Goal: Task Accomplishment & Management: Complete application form

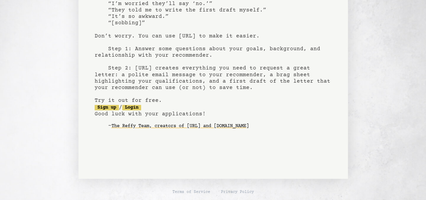
scroll to position [74, 0]
click at [141, 109] on link "Login" at bounding box center [131, 107] width 19 height 5
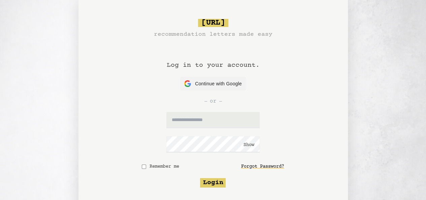
scroll to position [74, 0]
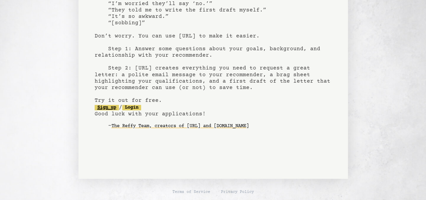
click at [113, 107] on link "Sign up" at bounding box center [107, 107] width 24 height 5
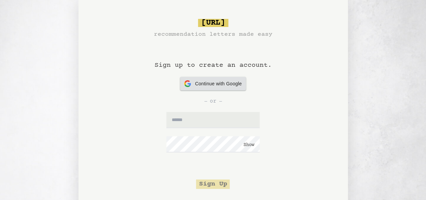
click at [233, 87] on span "Continue with Google" at bounding box center [218, 83] width 47 height 7
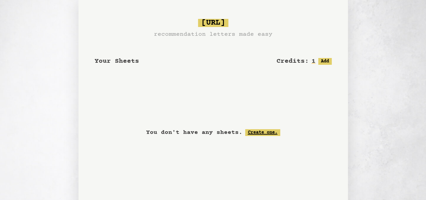
click at [260, 133] on link "Create one." at bounding box center [262, 132] width 35 height 7
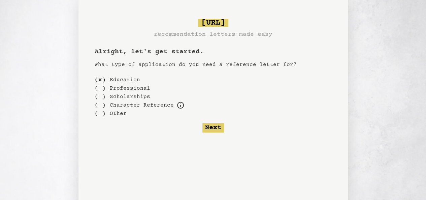
click at [117, 78] on label "Education" at bounding box center [125, 80] width 30 height 8
click at [98, 82] on div "( x )" at bounding box center [100, 79] width 11 height 8
click at [99, 91] on div "( )" at bounding box center [100, 88] width 11 height 8
click at [101, 81] on div "( )" at bounding box center [100, 79] width 11 height 8
click at [211, 130] on button "Next" at bounding box center [213, 127] width 22 height 9
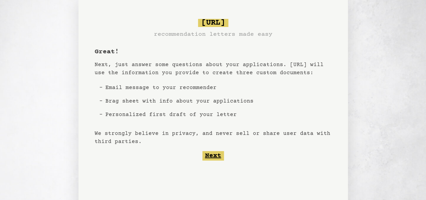
click at [210, 154] on button "Next" at bounding box center [213, 155] width 22 height 9
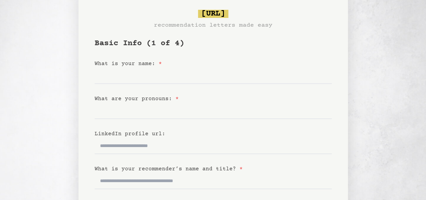
scroll to position [23, 0]
click at [155, 76] on input "What is your name: *" at bounding box center [213, 75] width 237 height 16
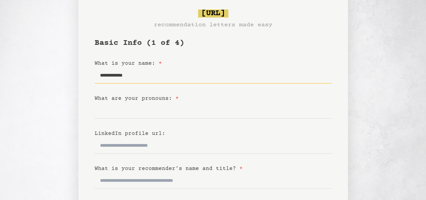
type input "**********"
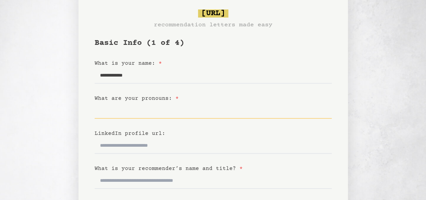
click at [125, 115] on input "What are your pronouns: *" at bounding box center [213, 110] width 237 height 16
type input "***"
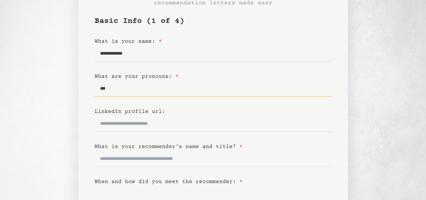
scroll to position [0, 0]
